Goal: Book appointment/travel/reservation

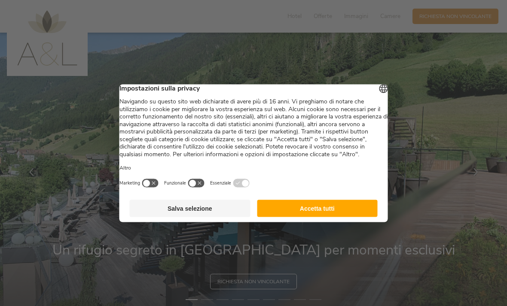
click at [327, 215] on button "Accetta tutti" at bounding box center [317, 208] width 121 height 17
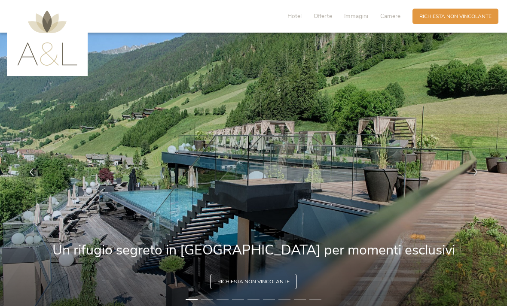
click at [481, 21] on div "Richiesta [PERSON_NAME] non vincolante" at bounding box center [455, 16] width 86 height 15
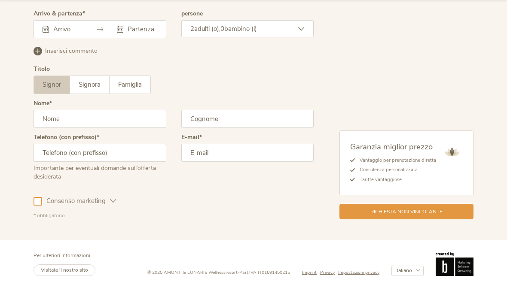
scroll to position [2148, 0]
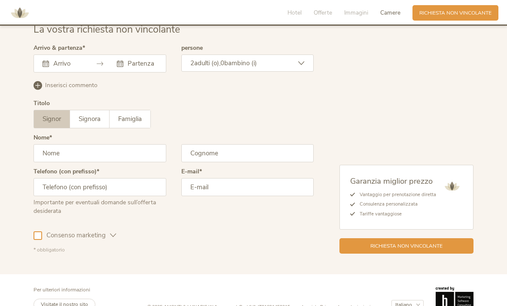
click at [79, 73] on div "Agosto 2025 Lun Mar Mer Gio Ven Sab Dom 28 29 30 31 1 2 3 4 5 6 7 8 9 10 11 12 …" at bounding box center [100, 64] width 133 height 18
click at [64, 73] on div "Agosto 2025 Lun Mar Mer Gio Ven Sab Dom 28 29 30 31 1 2 3 4 5 6 7 8 9 10 11 12 …" at bounding box center [100, 64] width 133 height 18
click at [67, 68] on input "text" at bounding box center [66, 63] width 31 height 9
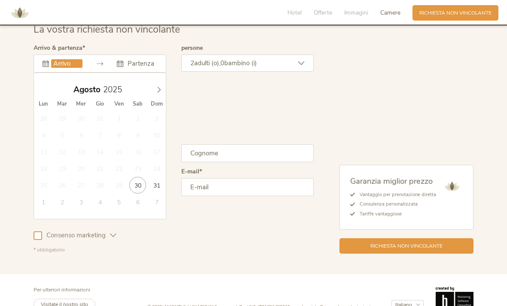
click at [160, 93] on icon at bounding box center [159, 90] width 6 height 6
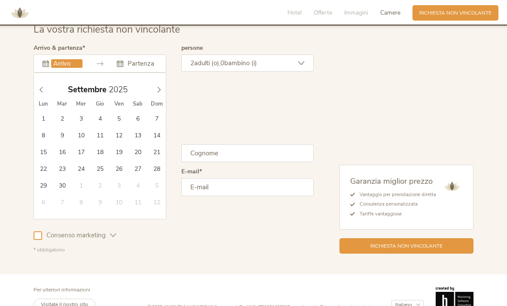
click at [159, 93] on icon at bounding box center [159, 90] width 6 height 6
click at [157, 93] on icon at bounding box center [159, 90] width 6 height 6
type input "[DATE]"
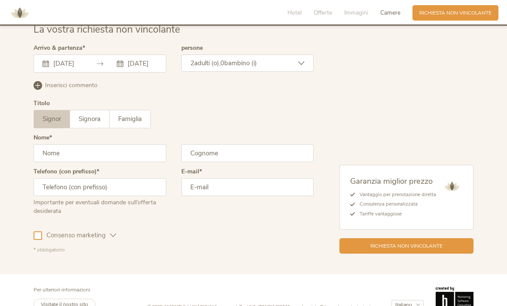
click at [297, 72] on div "2 adulti (o), 0 bambino (i)" at bounding box center [247, 63] width 133 height 17
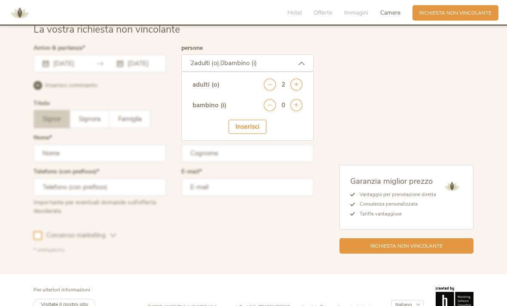
click at [296, 111] on icon at bounding box center [296, 105] width 12 height 12
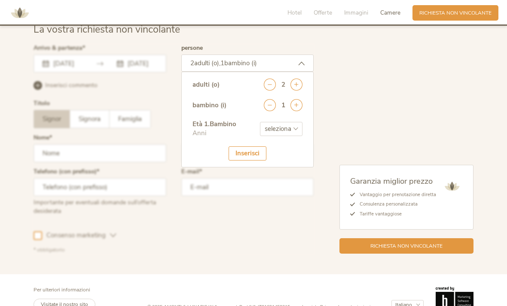
click at [289, 136] on select "seleziona 0 1 2 3 4 5 6 7 8 9 10 11 12 13 14 15 16 17" at bounding box center [281, 129] width 43 height 14
select select "3"
click at [255, 161] on div "Inserisci" at bounding box center [248, 154] width 38 height 14
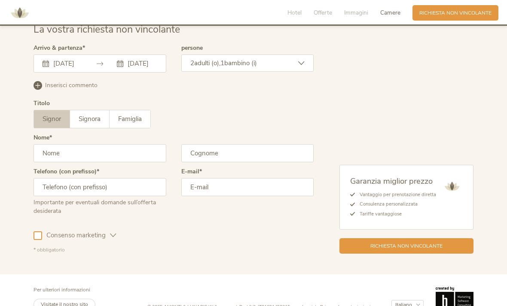
click at [155, 162] on input "text" at bounding box center [100, 153] width 133 height 18
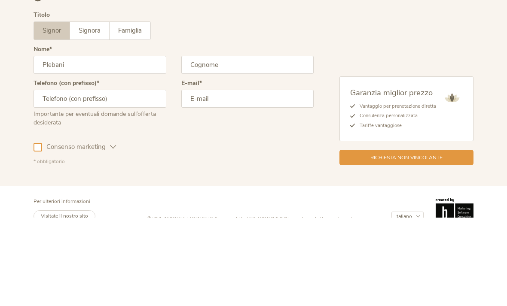
click at [260, 144] on input "text" at bounding box center [247, 153] width 133 height 18
click at [145, 144] on input "Plebani" at bounding box center [100, 153] width 133 height 18
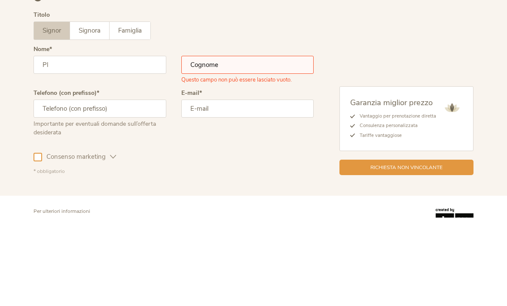
type input "P"
type input "[PERSON_NAME]"
click at [238, 144] on input "text" at bounding box center [247, 153] width 133 height 18
type input "Plebani"
click at [130, 188] on input "text" at bounding box center [100, 197] width 133 height 18
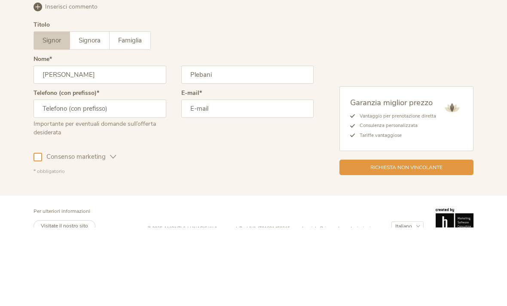
click at [276, 178] on input "email" at bounding box center [247, 187] width 133 height 18
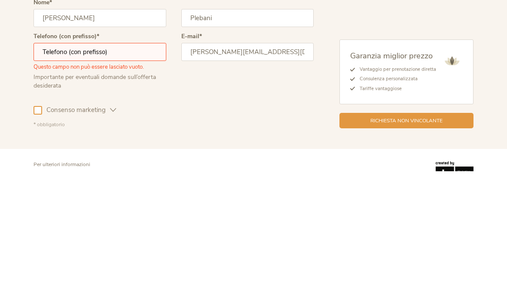
type input "[PERSON_NAME][EMAIL_ADDRESS][DOMAIN_NAME]"
click at [138, 178] on input "text" at bounding box center [100, 187] width 133 height 18
type input "3935737596"
click at [272, 232] on div "Consenso marketing Consenso profilazione" at bounding box center [174, 244] width 280 height 25
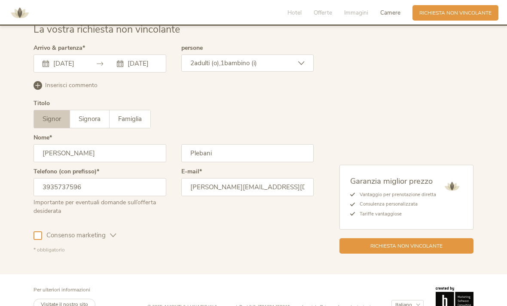
click at [412, 250] on span "Richiesta non vincolante" at bounding box center [406, 246] width 72 height 7
